Goal: Book appointment/travel/reservation

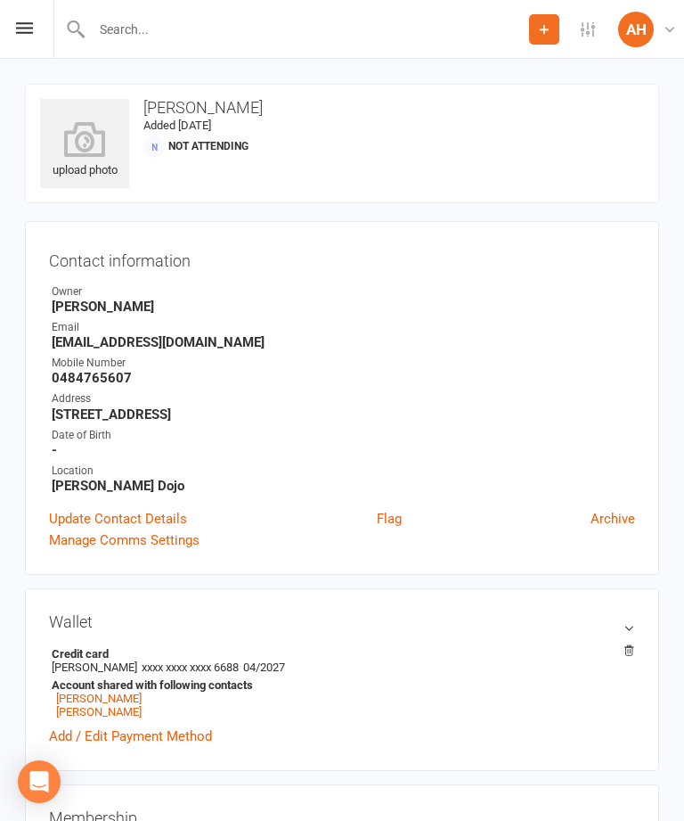
click at [34, 21] on div "Prospect Member Non-attending contact Class / event Appointment Grading event T…" at bounding box center [342, 29] width 684 height 59
click at [19, 26] on icon at bounding box center [24, 28] width 17 height 12
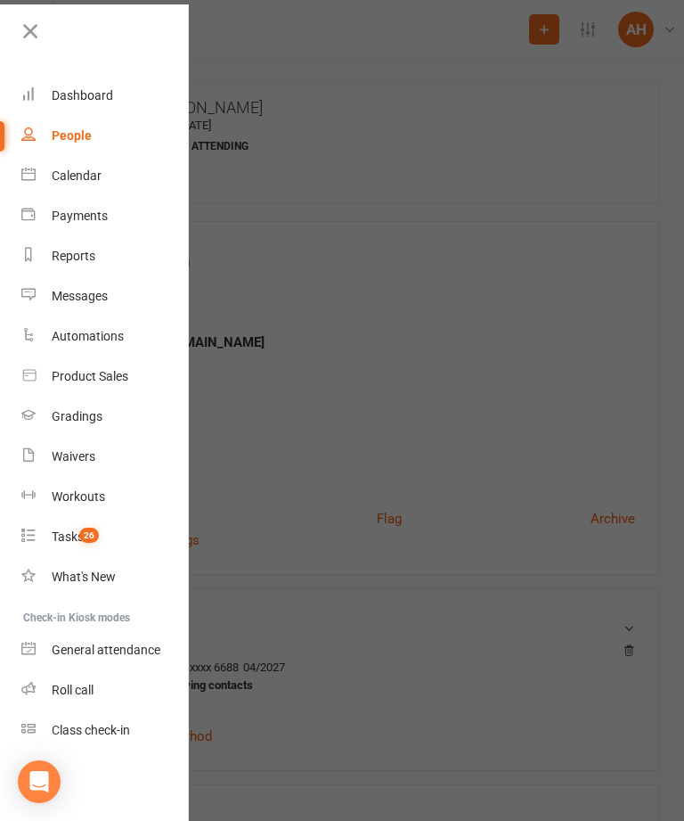
click at [81, 174] on div "Calendar" at bounding box center [77, 175] width 50 height 14
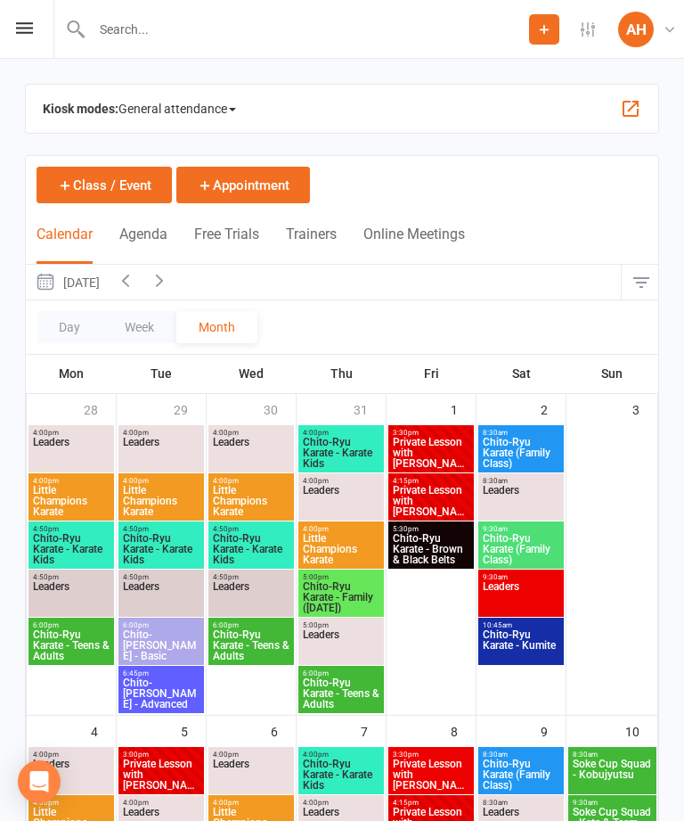
click at [70, 323] on button "Day" at bounding box center [70, 327] width 66 height 32
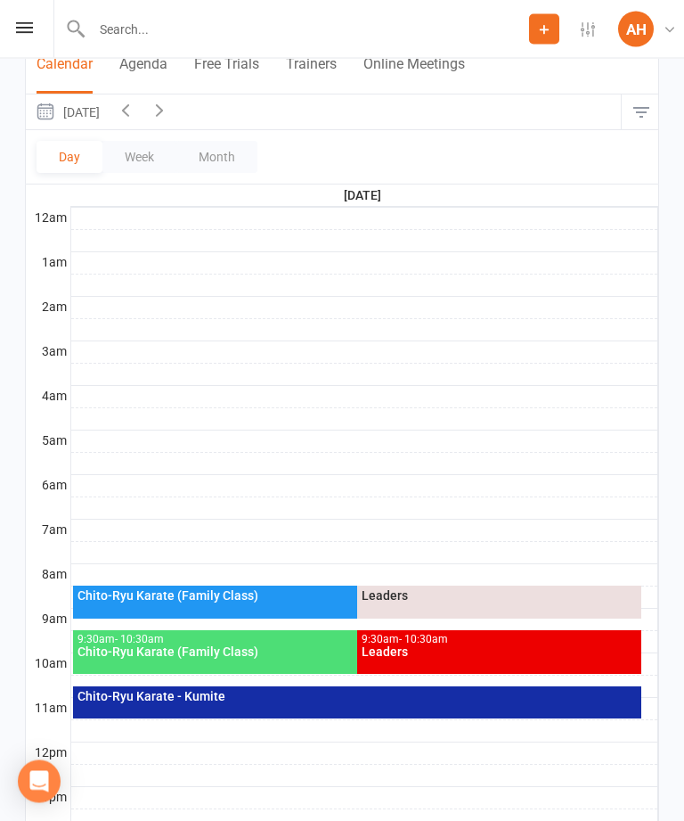
scroll to position [179, 0]
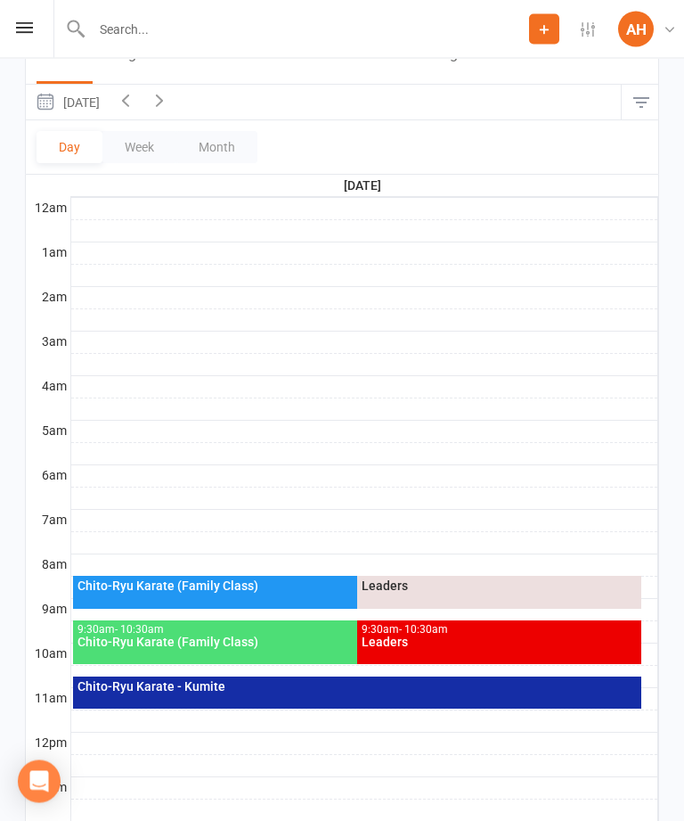
click at [274, 636] on div "Chito-Ryu Karate (Family Class)" at bounding box center [349, 642] width 544 height 12
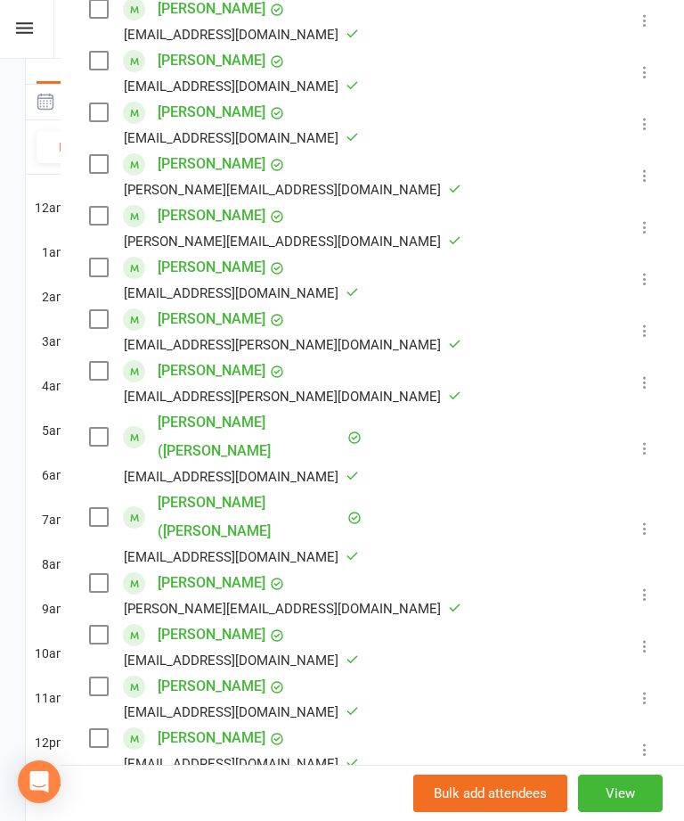
scroll to position [521, 0]
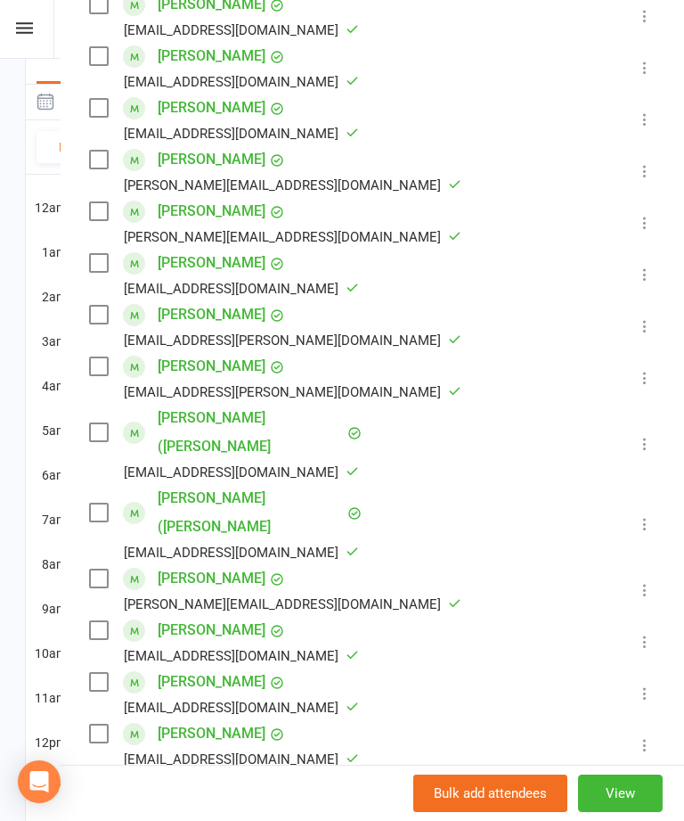
click at [216, 801] on input "search" at bounding box center [372, 819] width 567 height 37
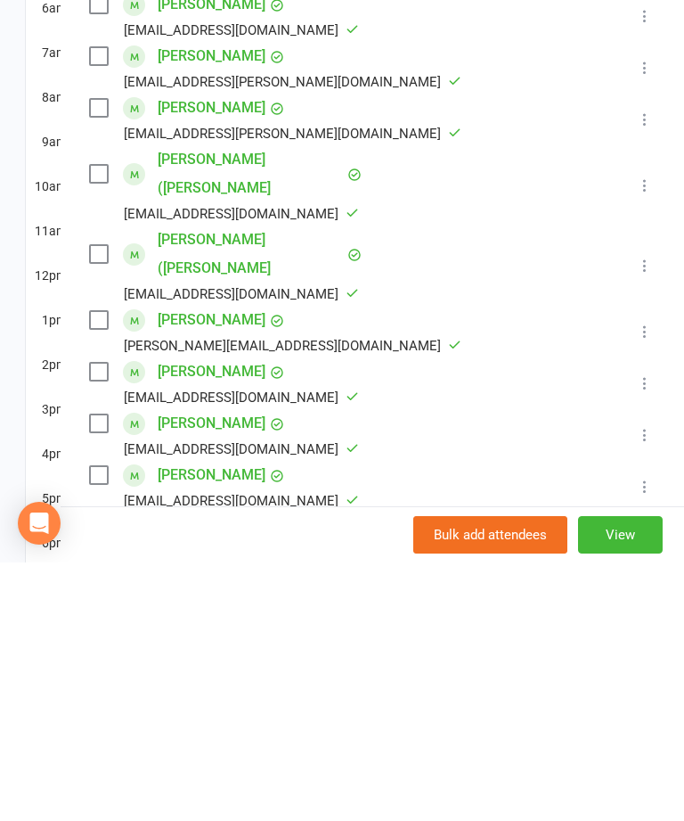
type input "[PERSON_NAME]"
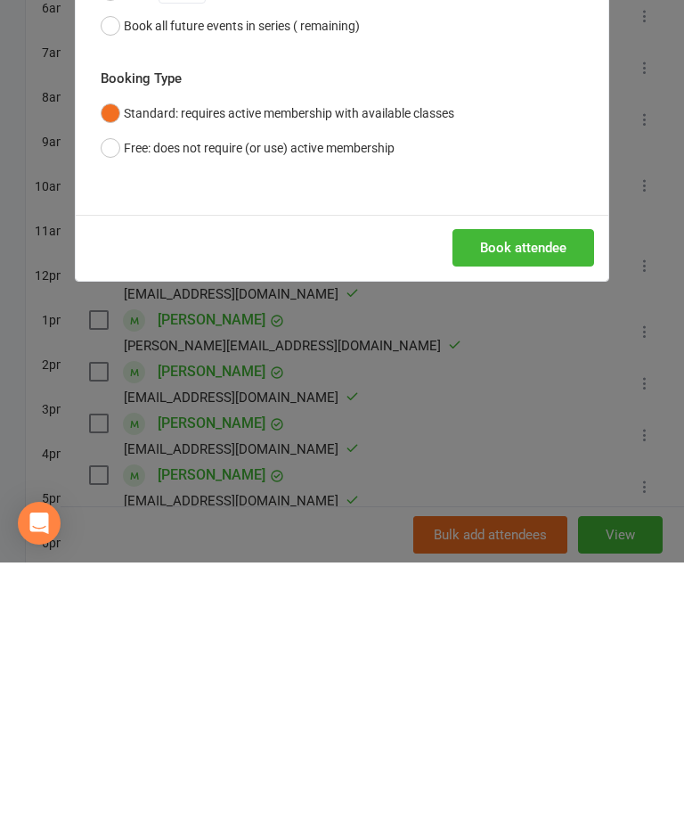
scroll to position [620, 0]
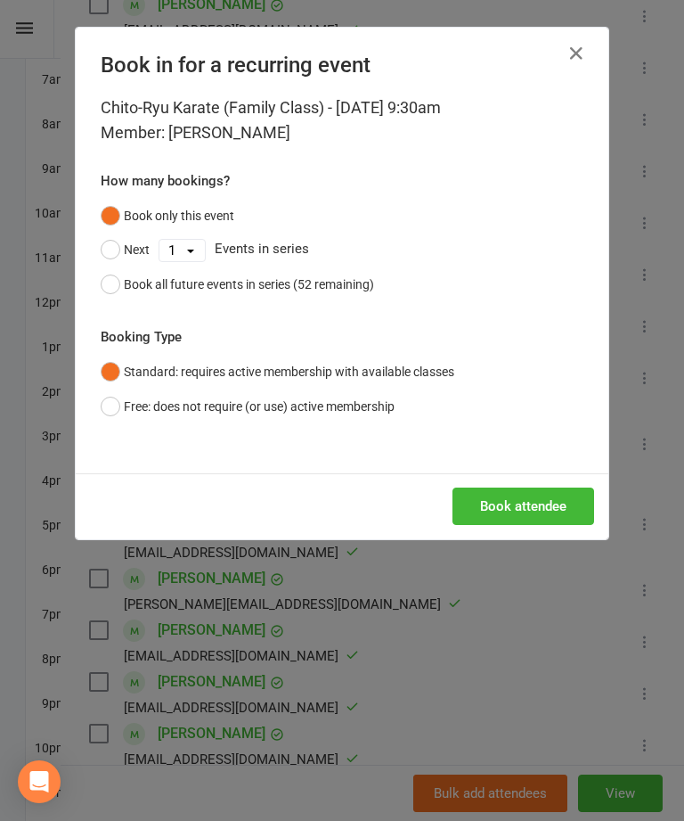
click at [548, 496] on button "Book attendee" at bounding box center [524, 505] width 142 height 37
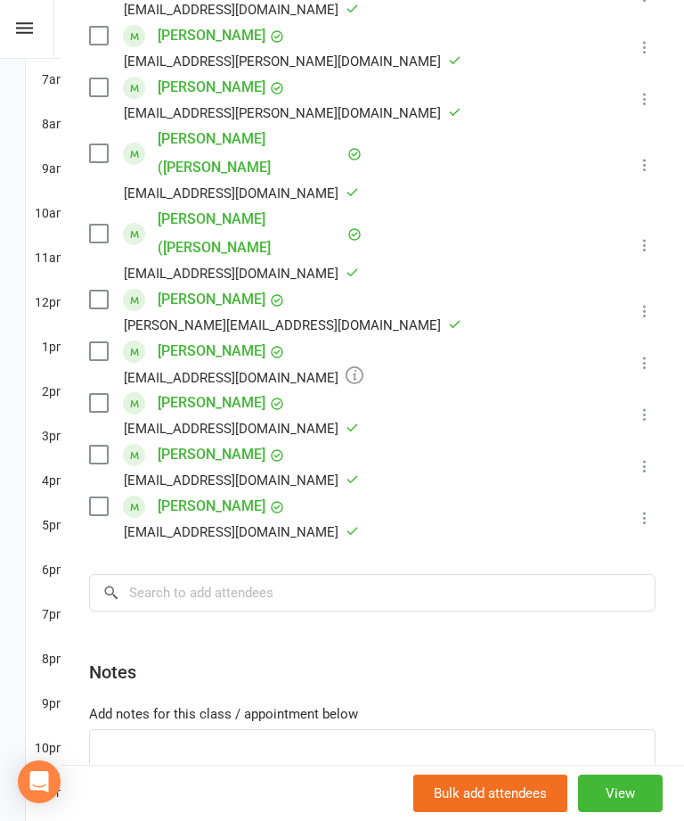
scroll to position [799, 0]
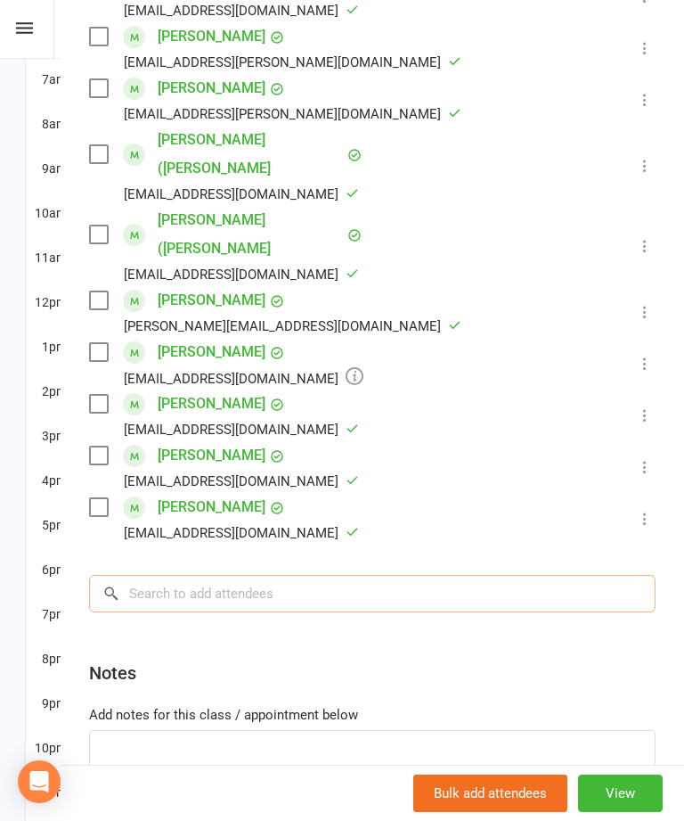
click at [223, 575] on input "search" at bounding box center [372, 593] width 567 height 37
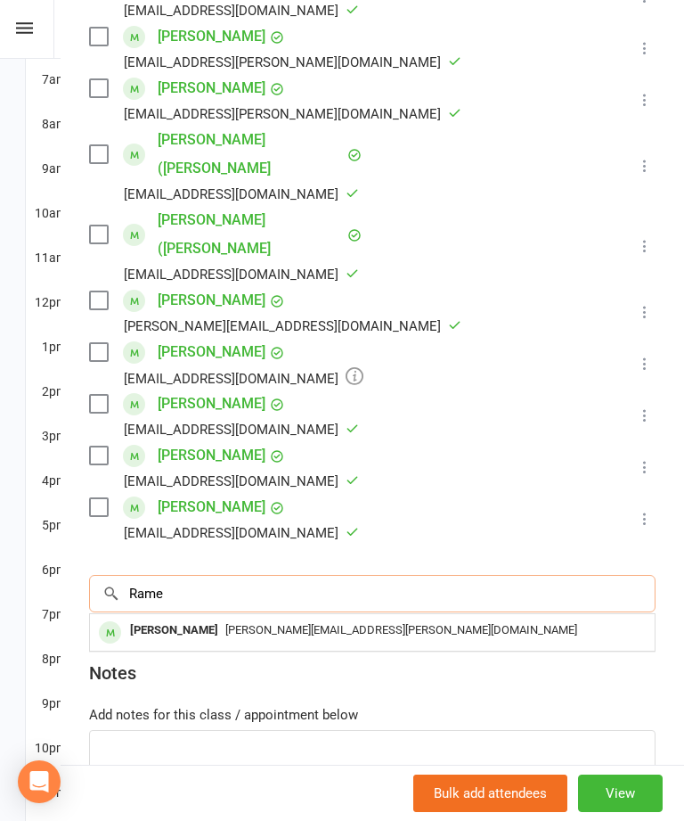
type input "Rame"
click at [192, 617] on div "[PERSON_NAME]" at bounding box center [174, 630] width 102 height 26
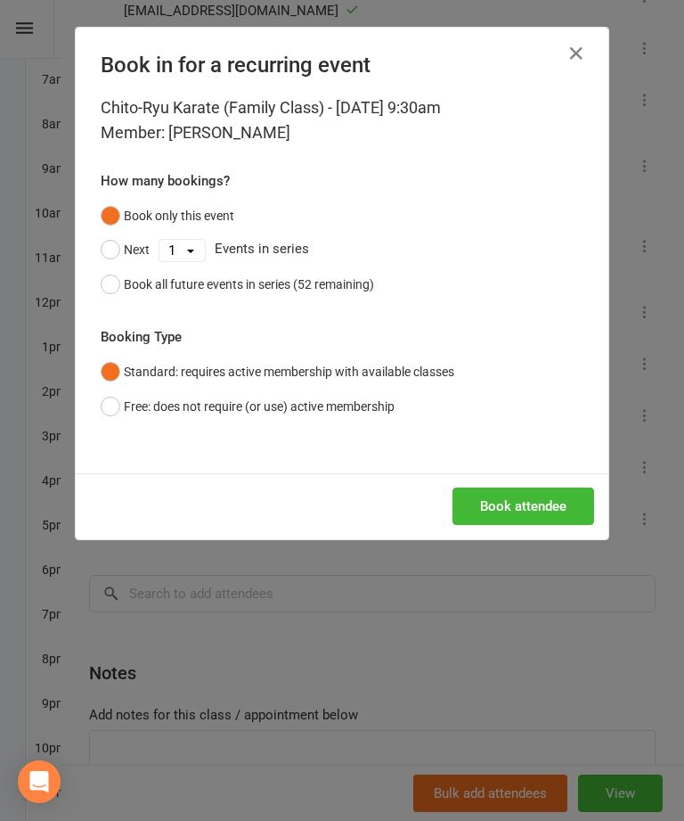
click at [562, 487] on button "Book attendee" at bounding box center [524, 505] width 142 height 37
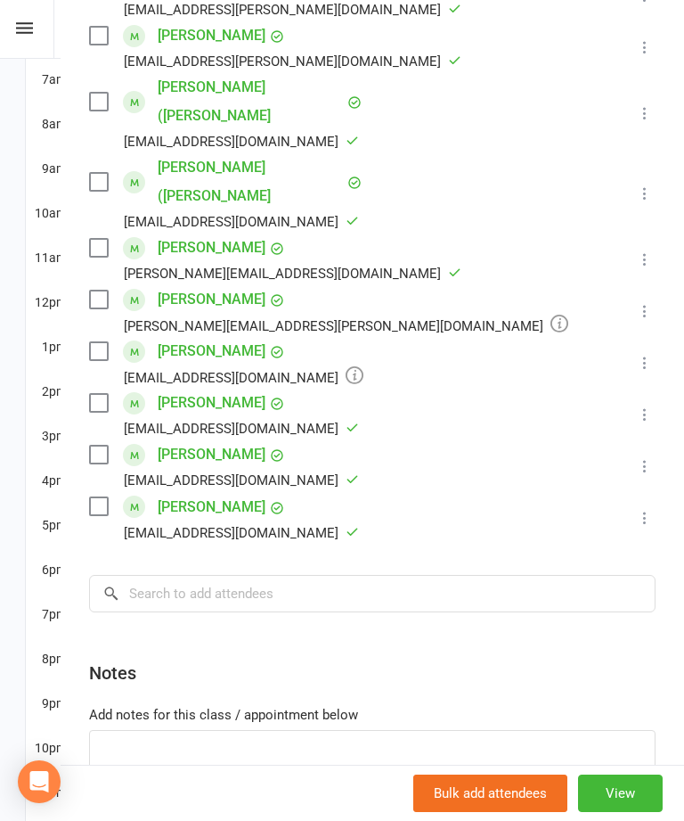
scroll to position [851, 0]
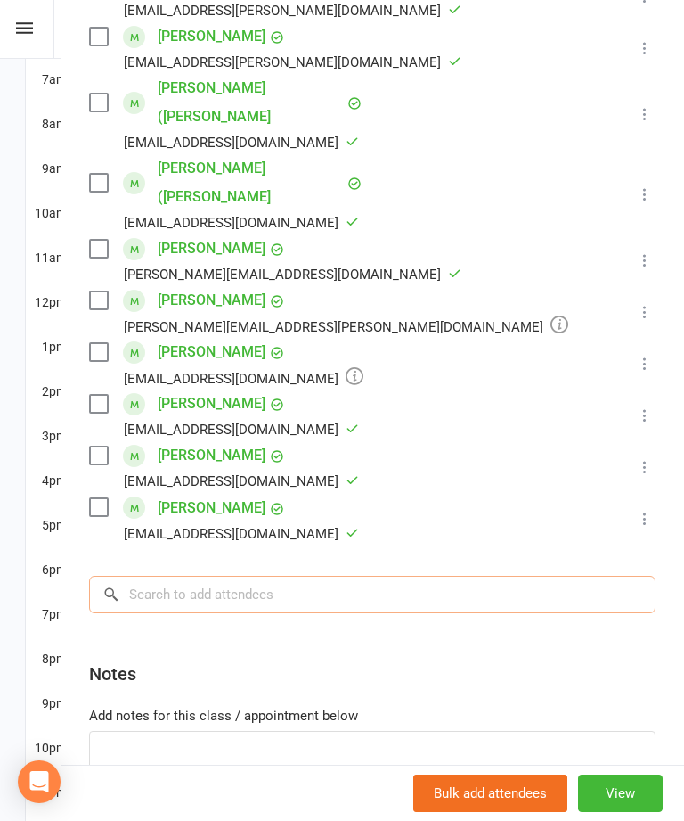
click at [205, 576] on input "search" at bounding box center [372, 594] width 567 height 37
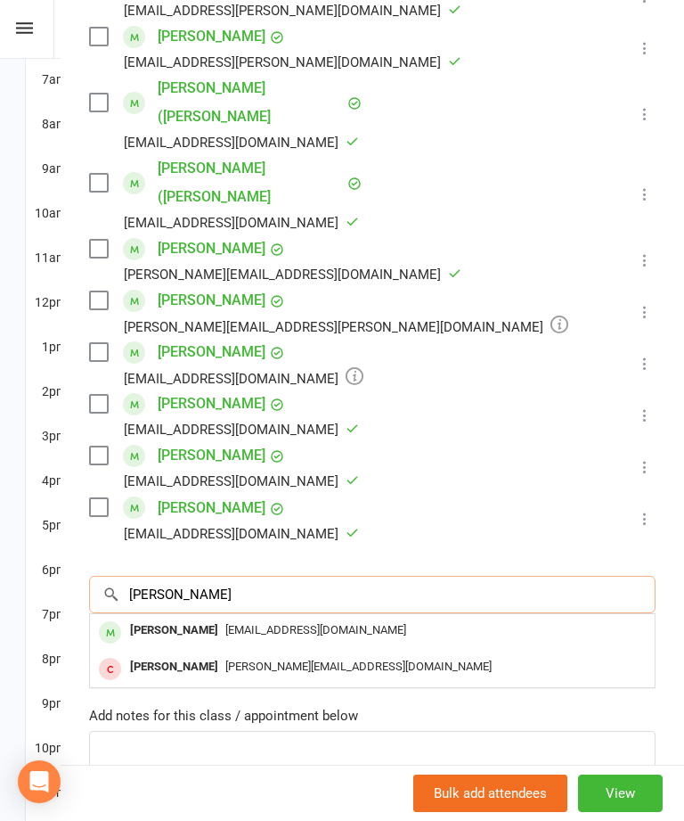
type input "[PERSON_NAME]"
click at [161, 617] on div "[PERSON_NAME]" at bounding box center [174, 630] width 102 height 26
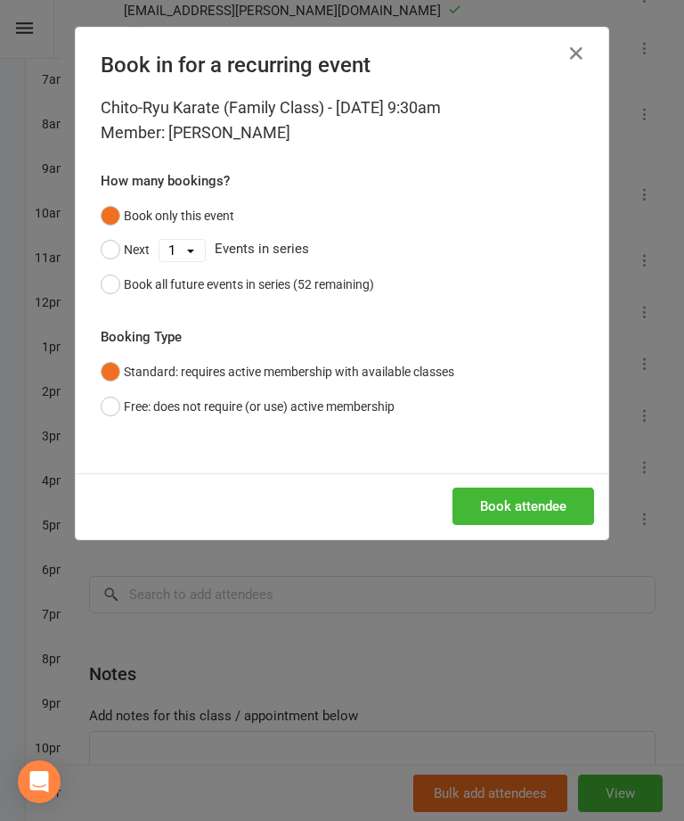
click at [551, 492] on button "Book attendee" at bounding box center [524, 505] width 142 height 37
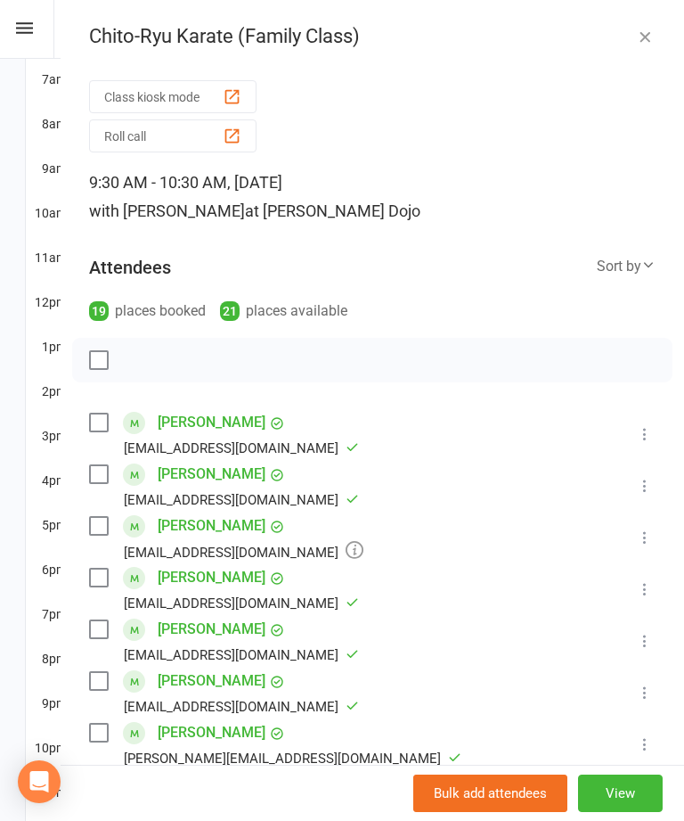
scroll to position [0, 0]
click at [26, 22] on icon at bounding box center [24, 28] width 17 height 12
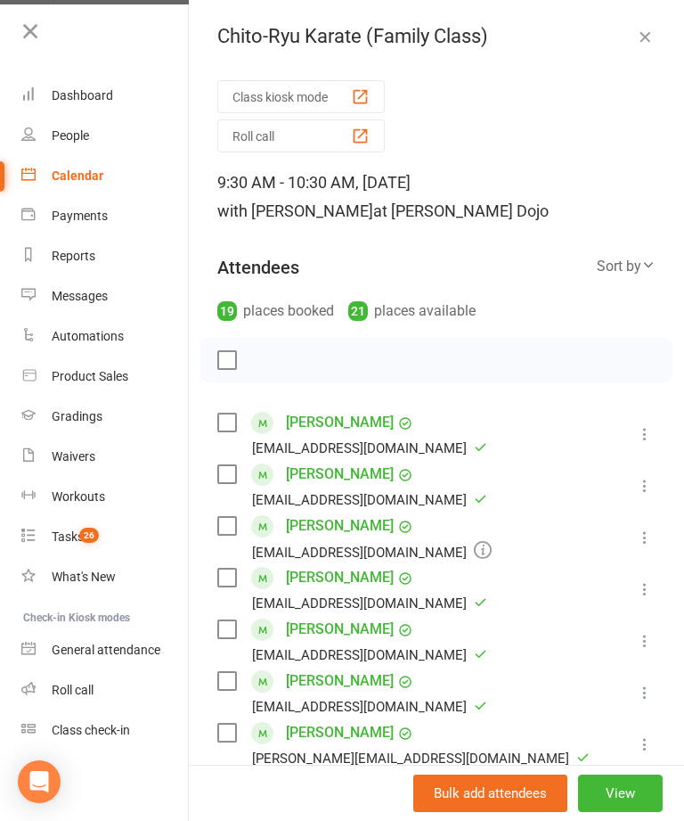
click at [86, 83] on link "Dashboard" at bounding box center [105, 96] width 168 height 40
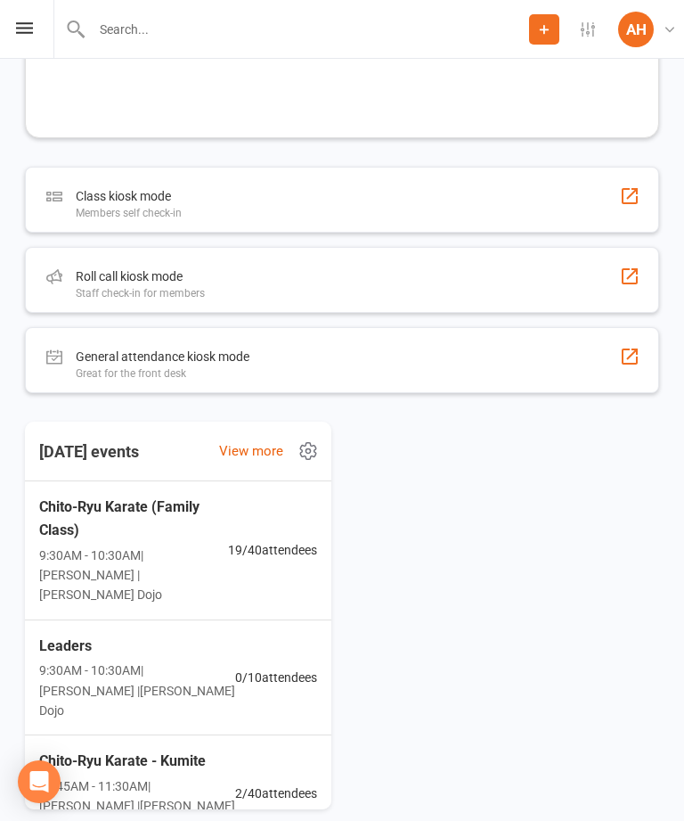
scroll to position [2231, 0]
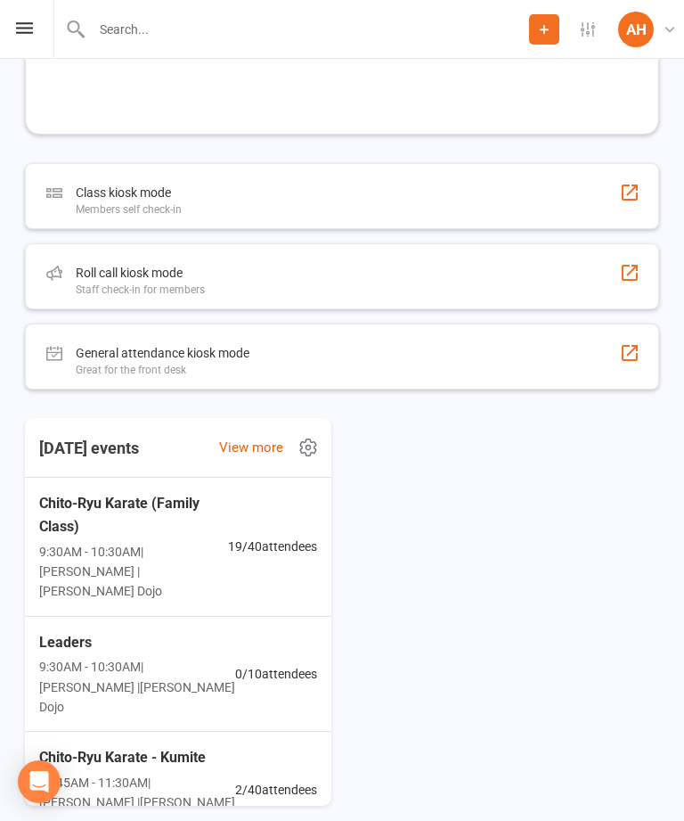
click at [449, 272] on div "Roll call kiosk mode Staff check-in for members" at bounding box center [342, 276] width 634 height 66
